Goal: Task Accomplishment & Management: Manage account settings

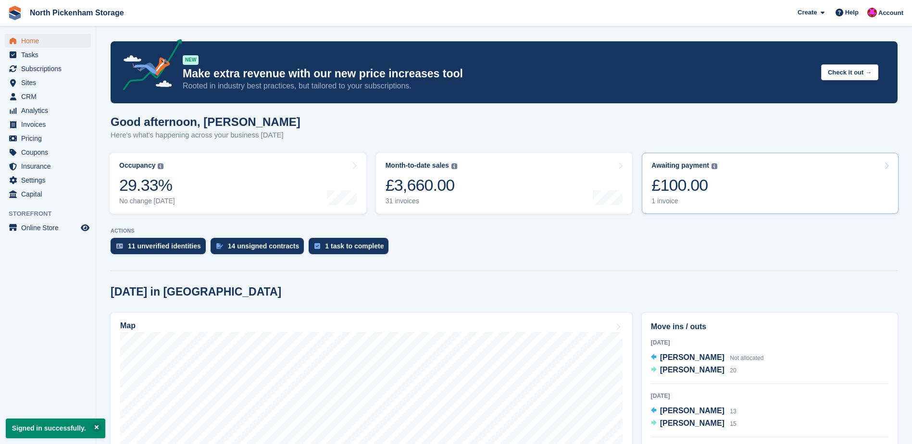
click at [686, 206] on link "Awaiting payment The total outstanding balance on all open invoices. £100.00 1 …" at bounding box center [770, 183] width 257 height 61
click at [555, 191] on link "Month-to-date sales The sum of all finalised invoices generated this month to d…" at bounding box center [504, 183] width 257 height 61
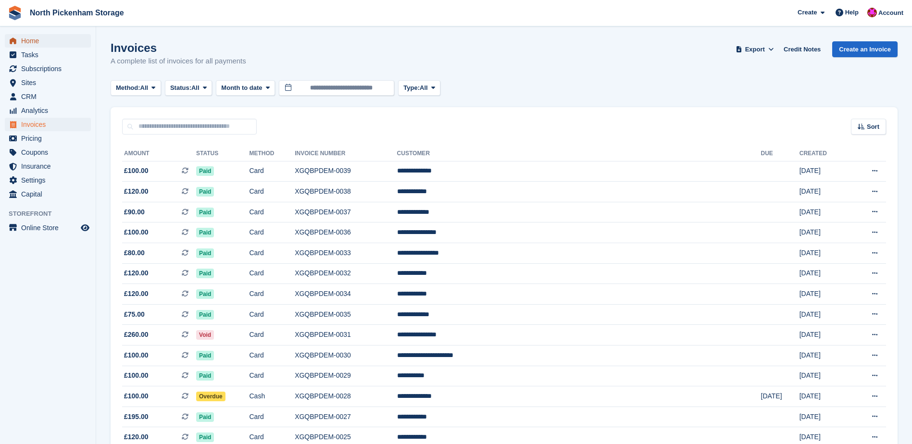
click at [26, 45] on span "Home" at bounding box center [50, 40] width 58 height 13
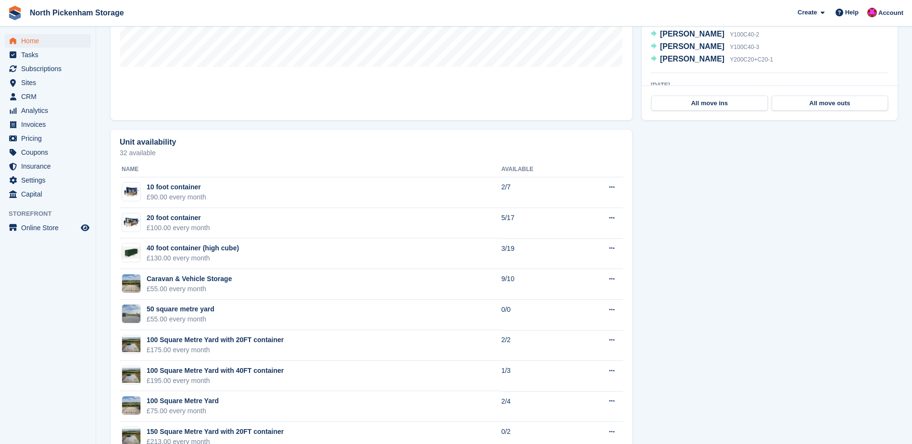
scroll to position [445, 0]
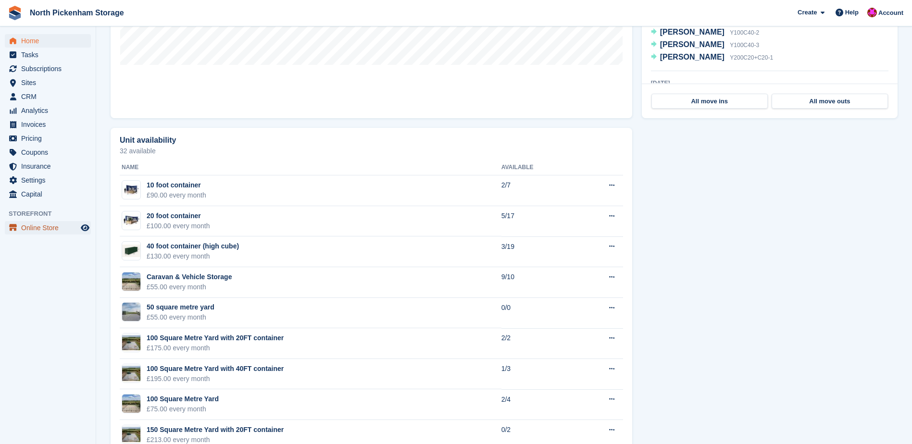
click at [35, 230] on span "Online Store" at bounding box center [50, 227] width 58 height 13
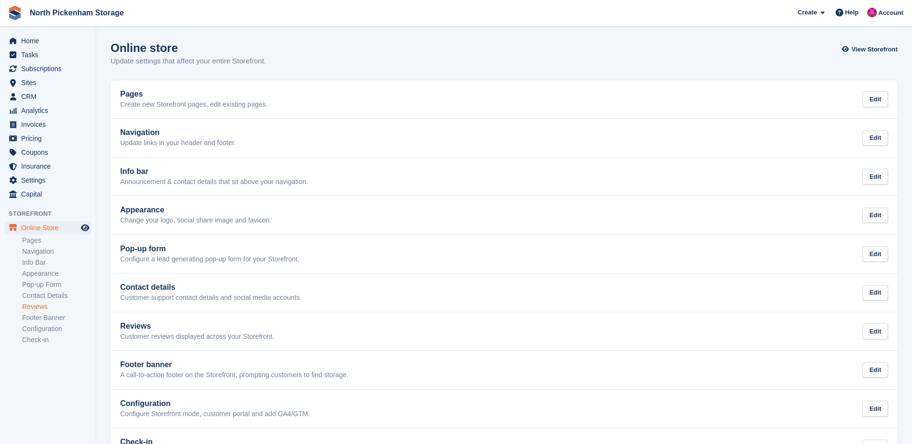
click at [35, 307] on link "Reviews" at bounding box center [56, 306] width 69 height 9
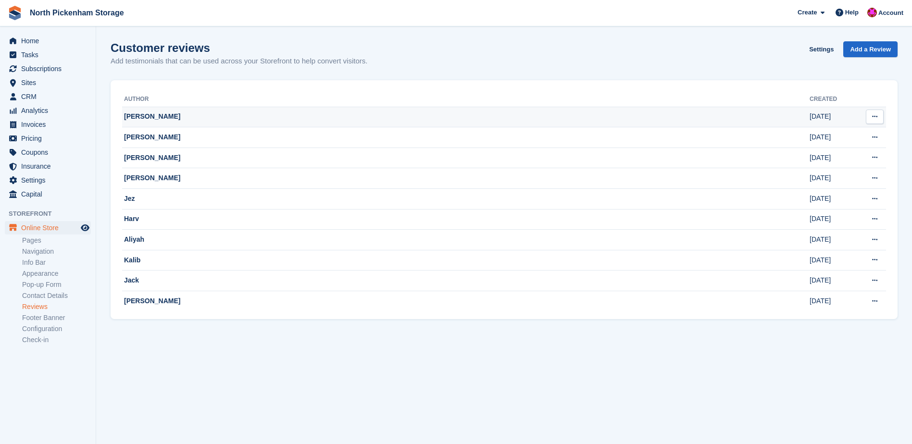
click at [871, 121] on button at bounding box center [875, 117] width 18 height 14
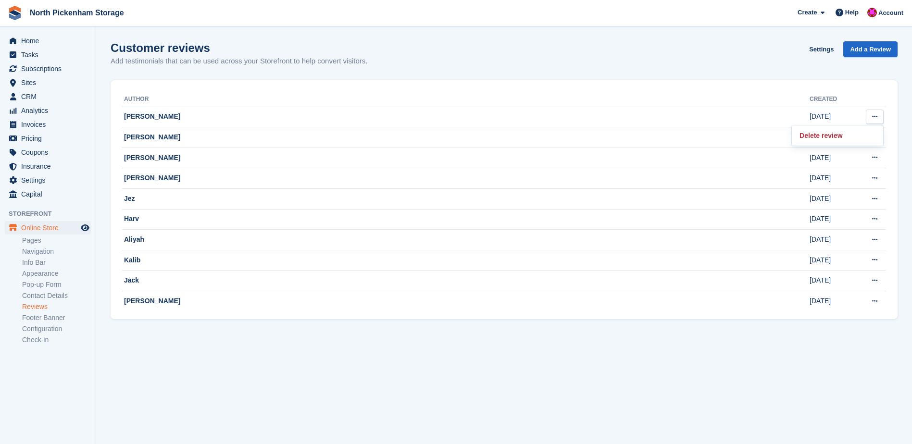
click at [332, 78] on section "Customer reviews Add testimonials that can be used across your Storefront to he…" at bounding box center [504, 222] width 816 height 444
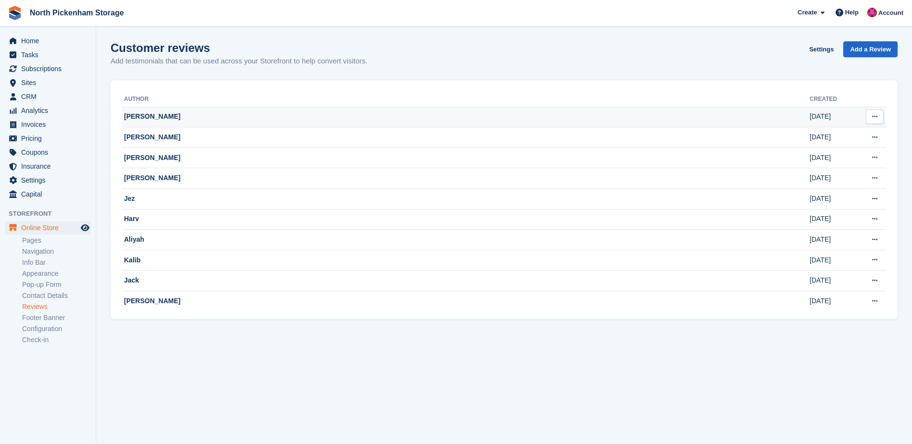
click at [169, 118] on td "[PERSON_NAME]" at bounding box center [465, 117] width 687 height 21
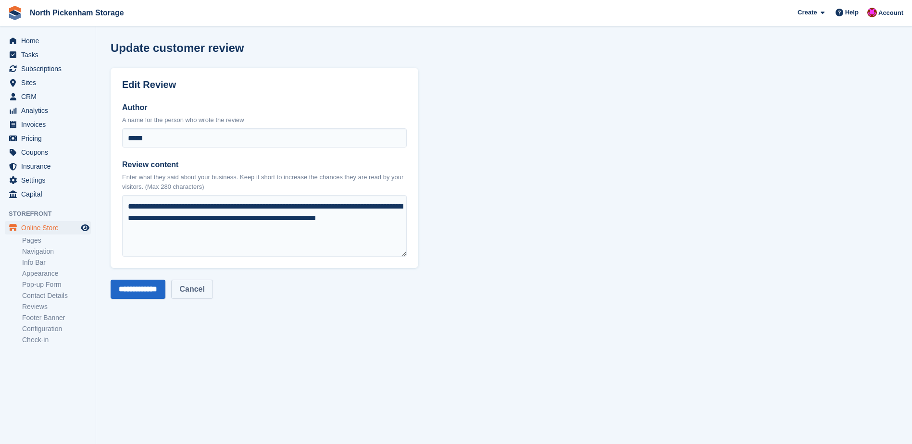
click at [212, 283] on link "Cancel" at bounding box center [191, 289] width 41 height 19
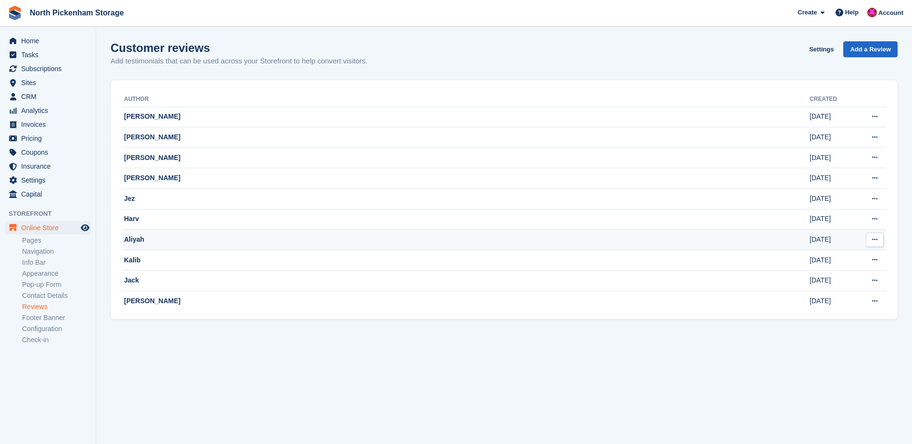
click at [482, 248] on td "Aliyah" at bounding box center [465, 240] width 687 height 21
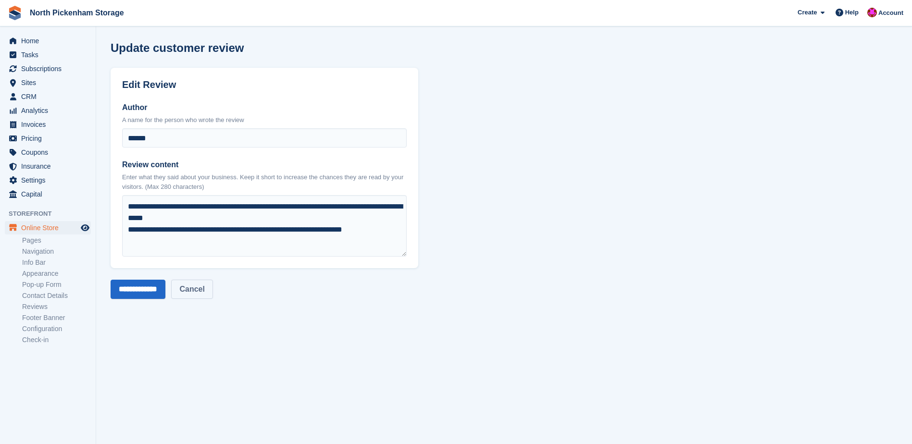
click at [212, 297] on link "Cancel" at bounding box center [191, 289] width 41 height 19
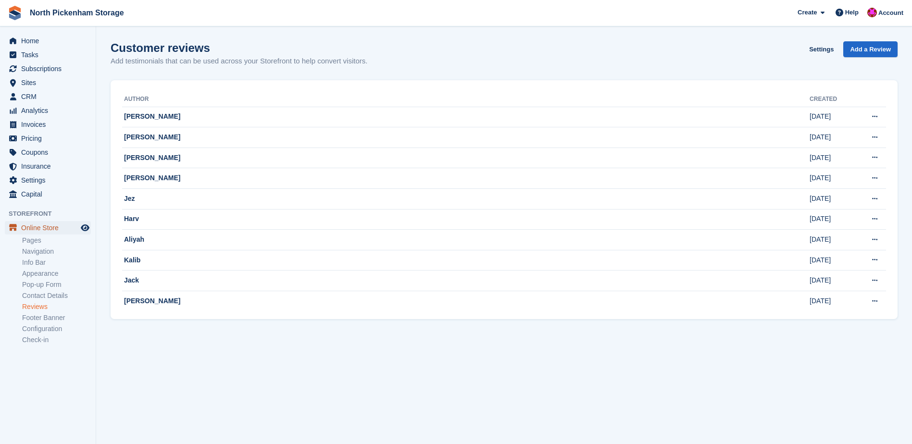
click at [36, 232] on span "Online Store" at bounding box center [50, 227] width 58 height 13
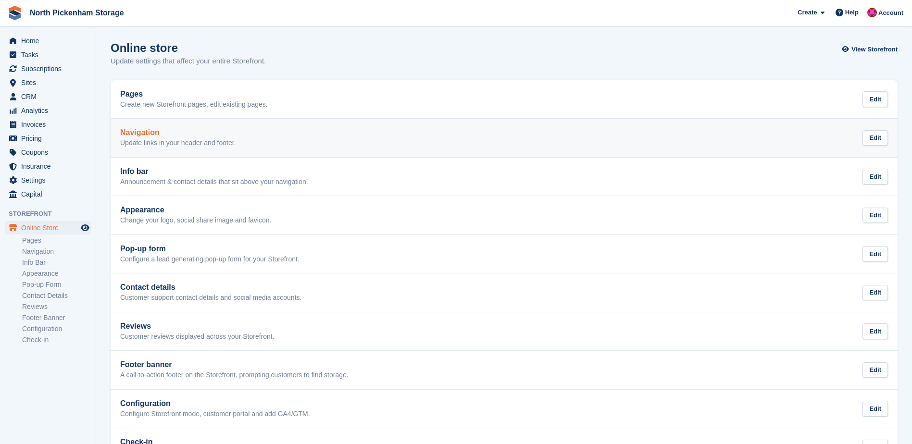
click at [168, 143] on p "Update links in your header and footer." at bounding box center [178, 143] width 116 height 9
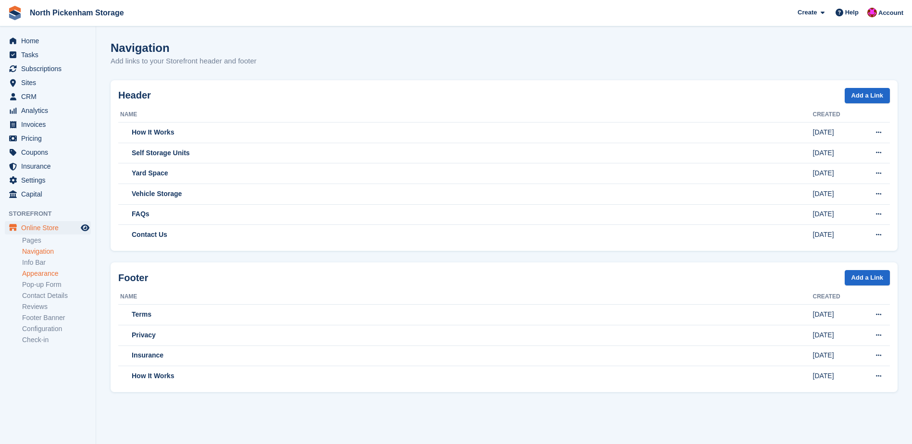
click at [37, 277] on link "Appearance" at bounding box center [56, 273] width 69 height 9
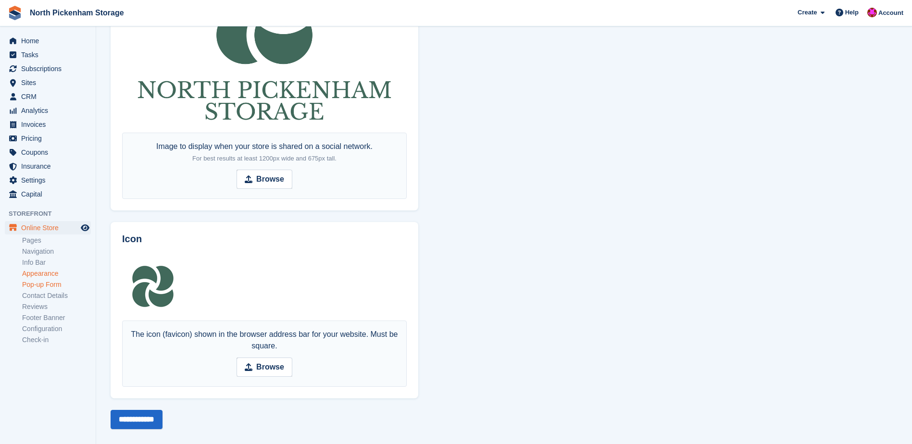
scroll to position [521, 0]
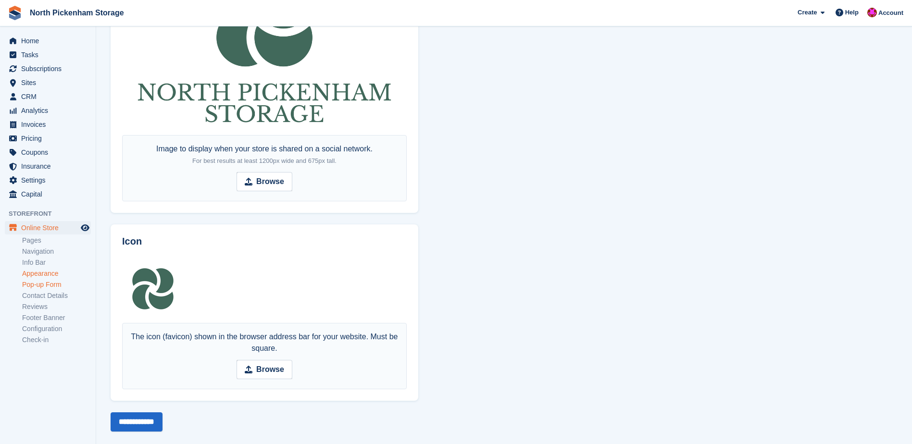
click at [29, 288] on link "Pop-up Form" at bounding box center [56, 284] width 69 height 9
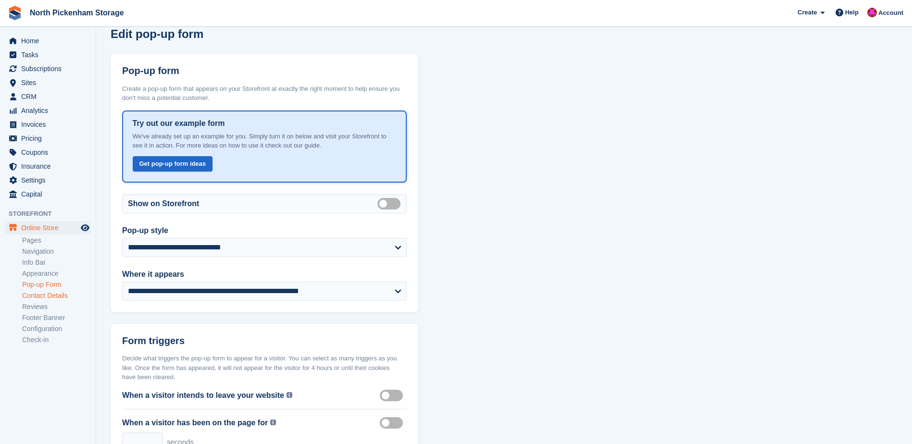
scroll to position [24, 0]
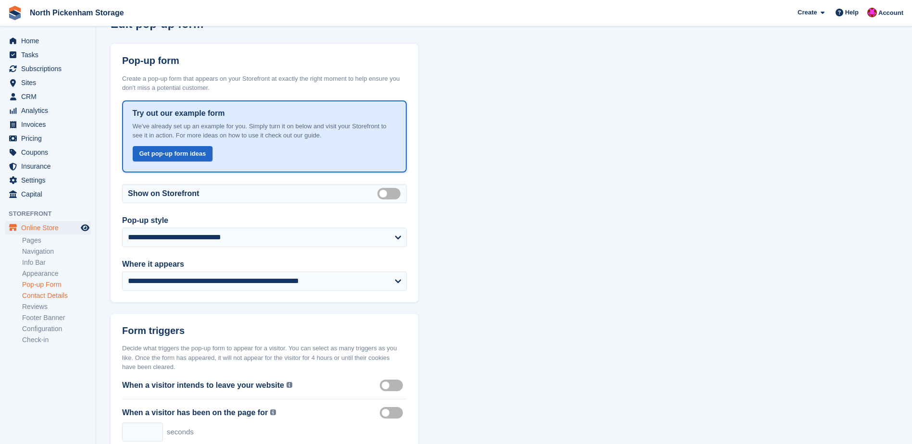
click at [41, 298] on link "Contact Details" at bounding box center [56, 295] width 69 height 9
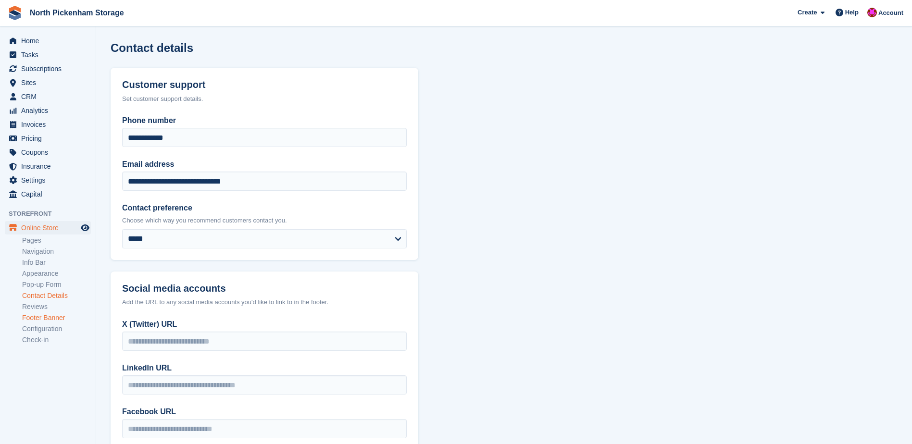
scroll to position [12, 0]
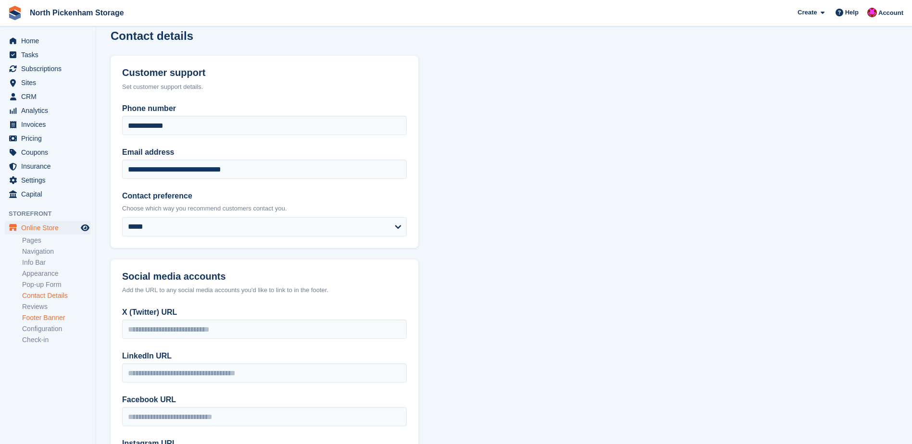
click at [26, 316] on link "Footer Banner" at bounding box center [56, 317] width 69 height 9
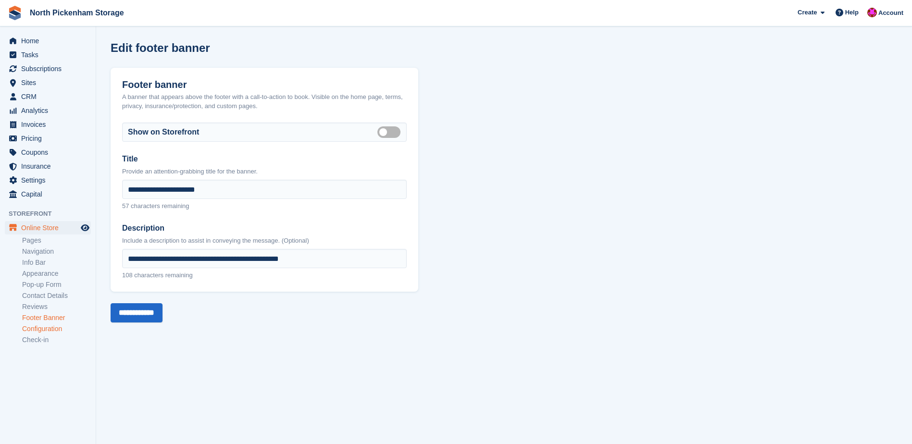
click at [44, 328] on link "Configuration" at bounding box center [56, 328] width 69 height 9
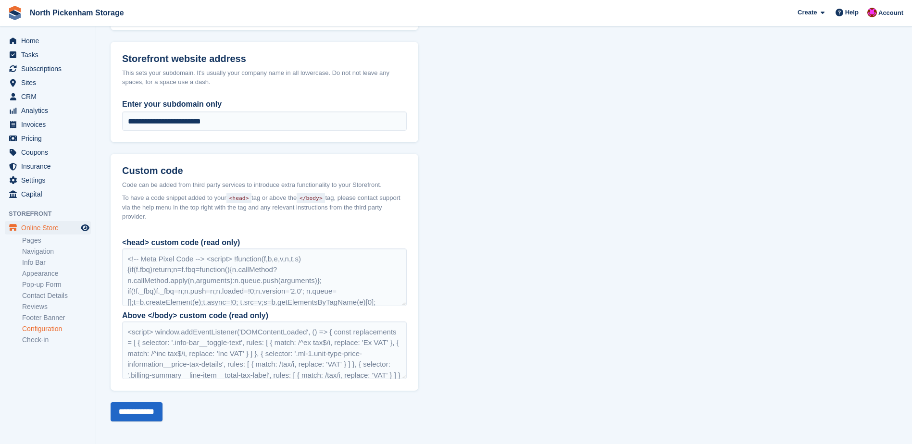
scroll to position [613, 0]
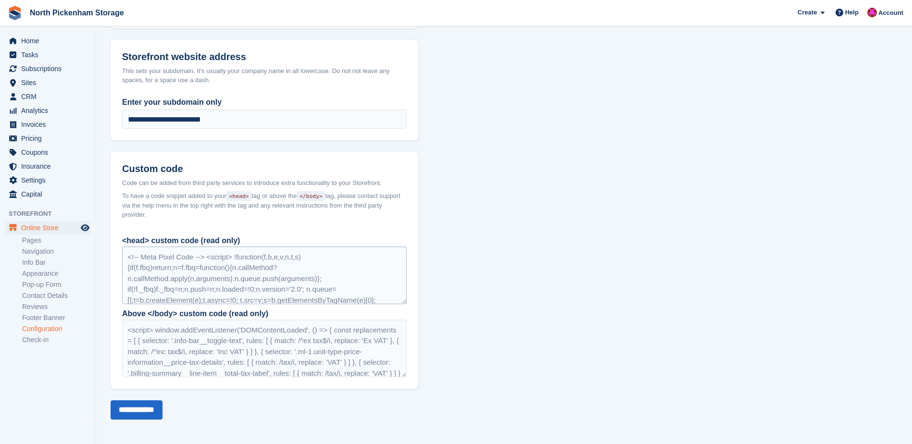
click at [149, 261] on div "<!-- Meta Pixel Code --> <script> !function(f,b,e,v,n,t,s) {if(f.fbq)return;n=f…" at bounding box center [264, 276] width 285 height 58
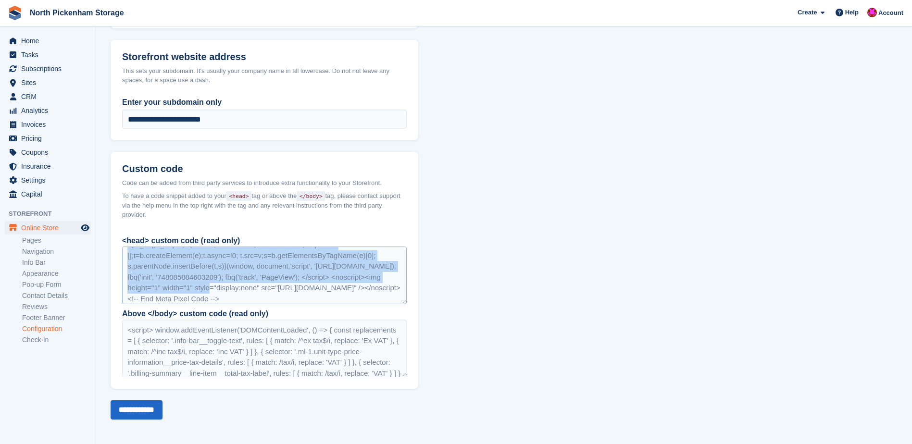
scroll to position [79, 0]
drag, startPoint x: 174, startPoint y: 272, endPoint x: 284, endPoint y: 293, distance: 111.7
click at [284, 293] on div "<!-- Meta Pixel Code --> <script> !function(f,b,e,v,n,t,s) {if(f.fbq)return;n=f…" at bounding box center [264, 276] width 285 height 58
click at [274, 292] on div "<!-- Meta Pixel Code --> <script> !function(f,b,e,v,n,t,s) {if(f.fbq)return;n=f…" at bounding box center [264, 276] width 285 height 58
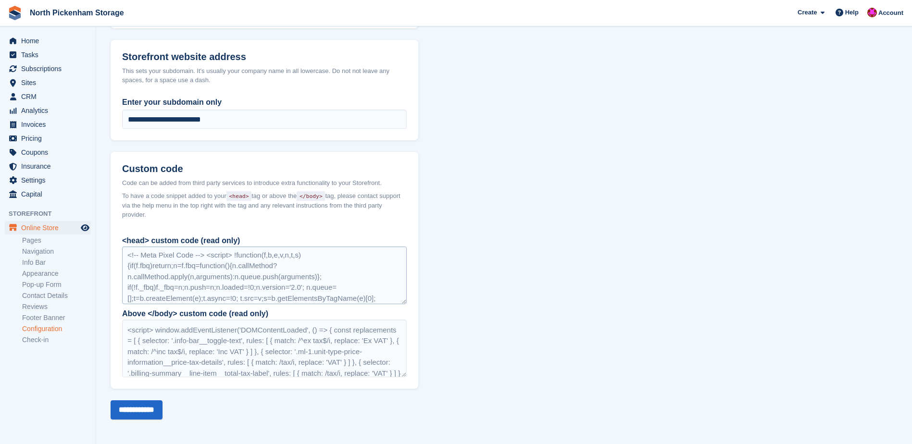
scroll to position [0, 0]
click at [268, 266] on div "<!-- Meta Pixel Code --> <script> !function(f,b,e,v,n,t,s) {if(f.fbq)return;n=f…" at bounding box center [264, 276] width 285 height 58
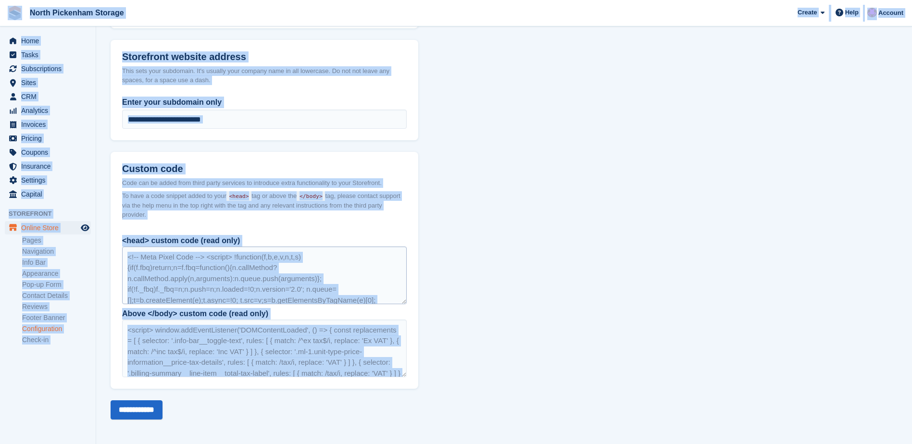
click at [300, 302] on div "<!-- Meta Pixel Code --> <script> !function(f,b,e,v,n,t,s) {if(f.fbq)return;n=f…" at bounding box center [264, 276] width 285 height 58
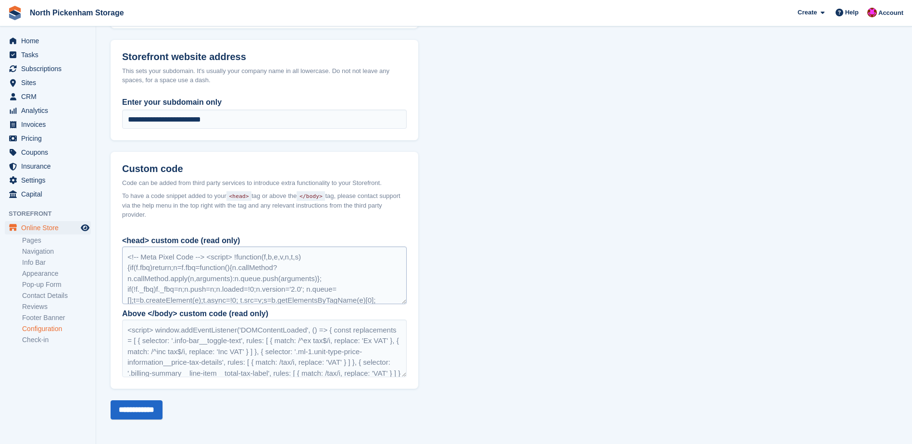
drag, startPoint x: 321, startPoint y: 289, endPoint x: 123, endPoint y: 256, distance: 201.3
click at [123, 256] on div "<!-- Meta Pixel Code --> <script> !function(f,b,e,v,n,t,s) {if(f.fbq)return;n=f…" at bounding box center [264, 276] width 285 height 58
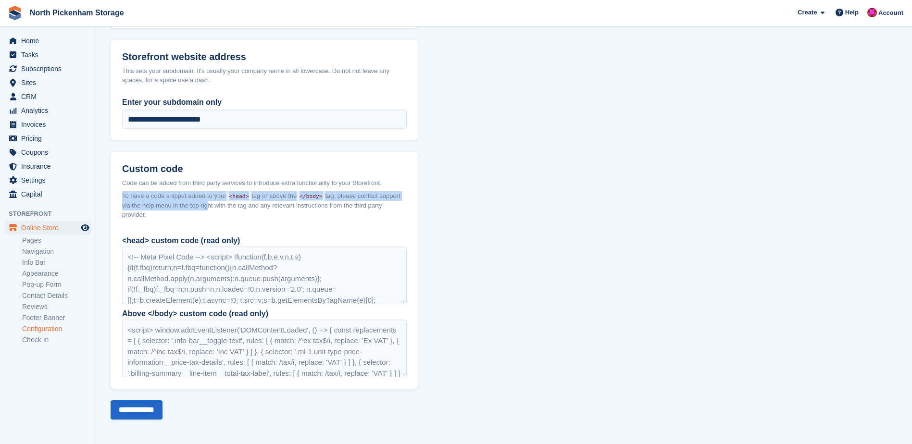
drag, startPoint x: 206, startPoint y: 209, endPoint x: 120, endPoint y: 198, distance: 86.7
click at [120, 198] on header "Custom code Code can be added from third party services to introduce extra func…" at bounding box center [265, 189] width 308 height 74
drag, startPoint x: 120, startPoint y: 198, endPoint x: 171, endPoint y: 207, distance: 51.2
click at [171, 207] on span "To have a code snippet added to your <head> tag or above the </body> tag, pleas…" at bounding box center [264, 205] width 285 height 28
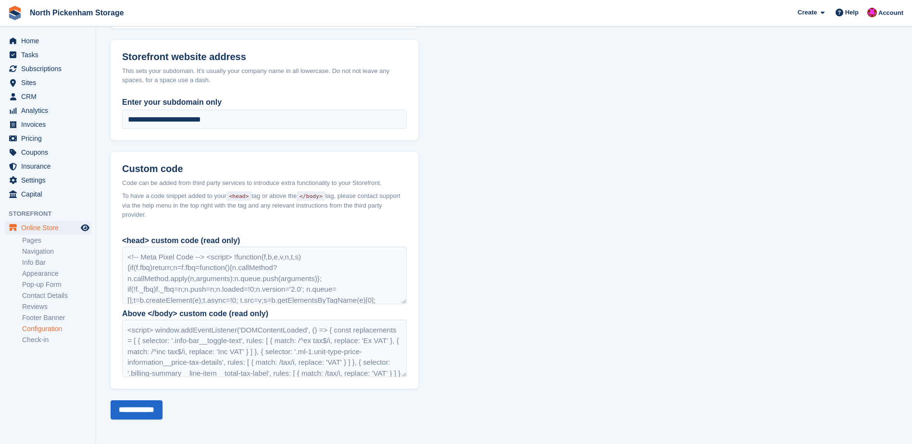
drag, startPoint x: 198, startPoint y: 211, endPoint x: 115, endPoint y: 180, distance: 87.9
click at [115, 180] on header "Custom code Code can be added from third party services to introduce extra func…" at bounding box center [265, 189] width 308 height 74
drag, startPoint x: 115, startPoint y: 180, endPoint x: 511, endPoint y: 155, distance: 396.8
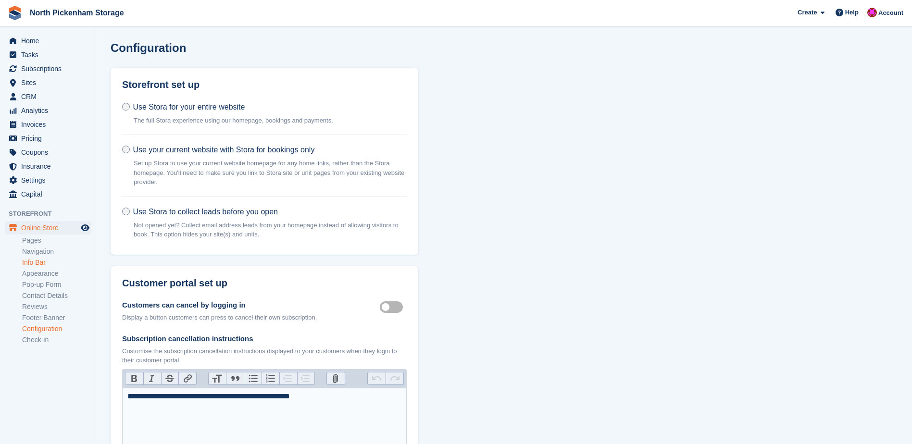
click at [46, 266] on link "Info Bar" at bounding box center [56, 262] width 69 height 9
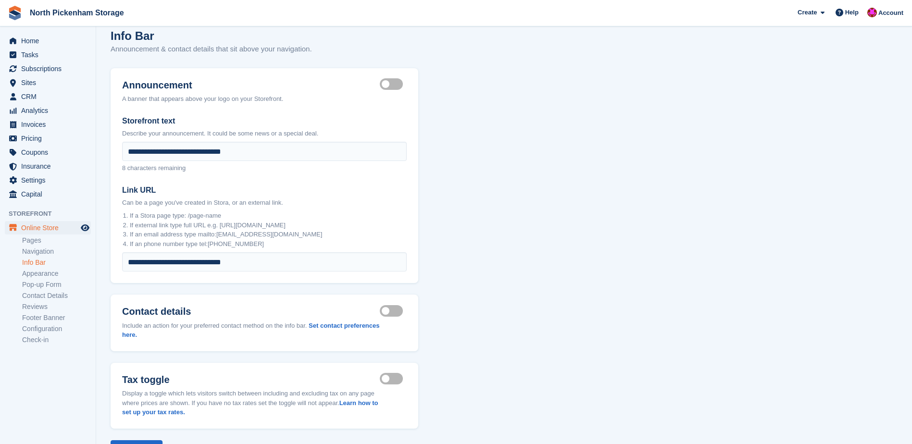
scroll to position [53, 0]
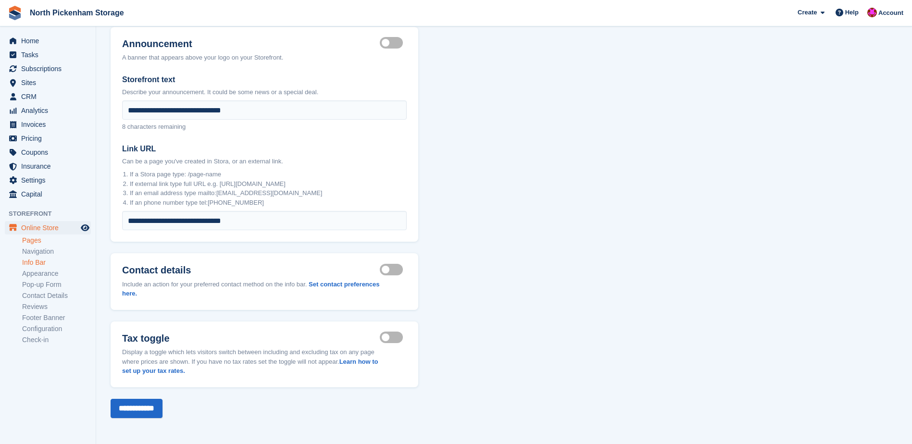
click at [57, 243] on link "Pages" at bounding box center [56, 240] width 69 height 9
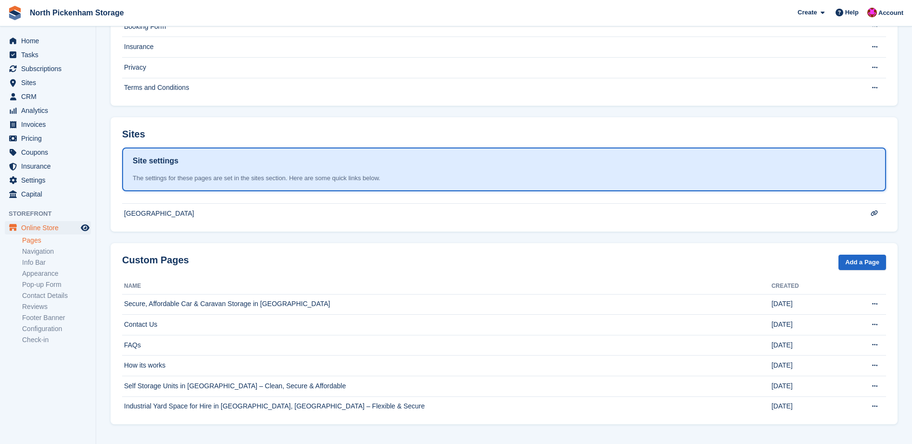
scroll to position [128, 0]
